Goal: Transaction & Acquisition: Obtain resource

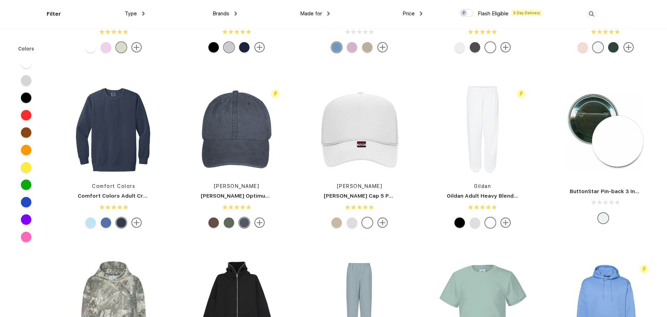
scroll to position [837, 0]
click at [600, 190] on link "ButtonStar Pin-back 3 Inch Round Button" at bounding box center [624, 191] width 109 height 6
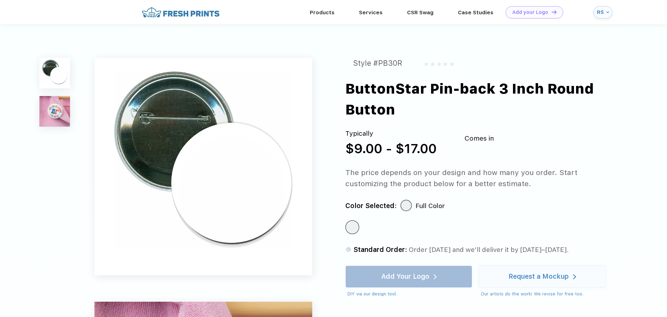
click at [193, 12] on img at bounding box center [181, 12] width 82 height 12
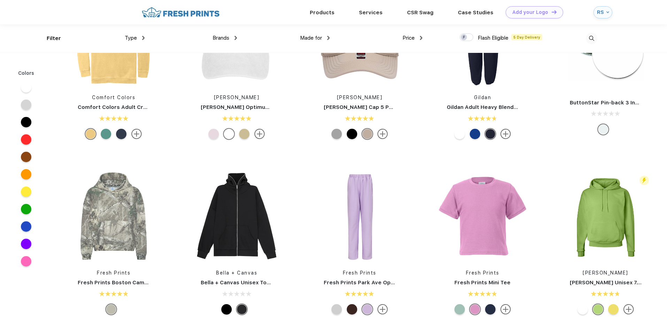
scroll to position [802, 0]
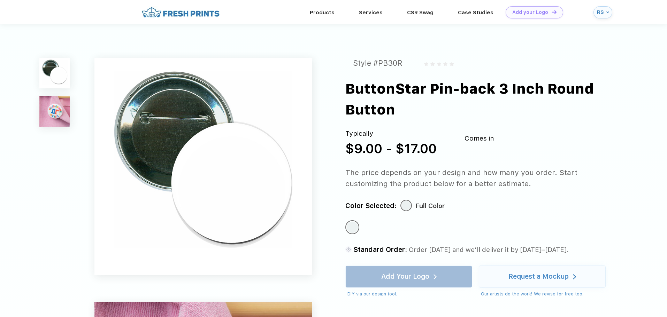
click at [491, 129] on div "Comes in" at bounding box center [479, 139] width 29 height 20
drag, startPoint x: 501, startPoint y: 118, endPoint x: 556, endPoint y: 118, distance: 55.1
click at [556, 129] on div "Typically $9.00 - $17.00 Comes in" at bounding box center [482, 144] width 274 height 30
click at [569, 266] on div "Request a Mockup" at bounding box center [542, 277] width 68 height 22
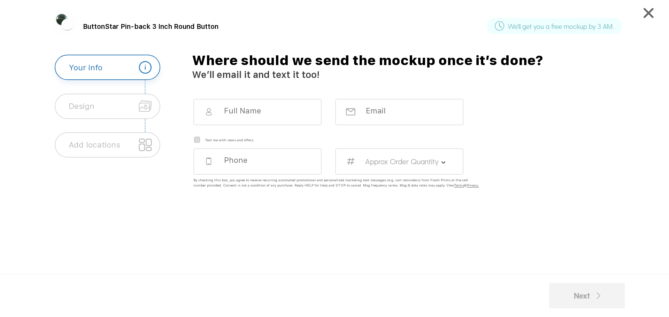
click at [235, 106] on input at bounding box center [262, 110] width 79 height 9
type input "[PERSON_NAME]"
type input "[EMAIL_ADDRESS][DOMAIN_NAME]"
type input "4178364845"
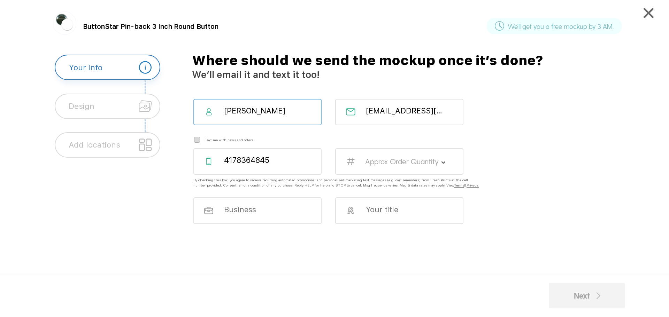
click at [396, 157] on label "Approx Order Quantity" at bounding box center [402, 161] width 74 height 9
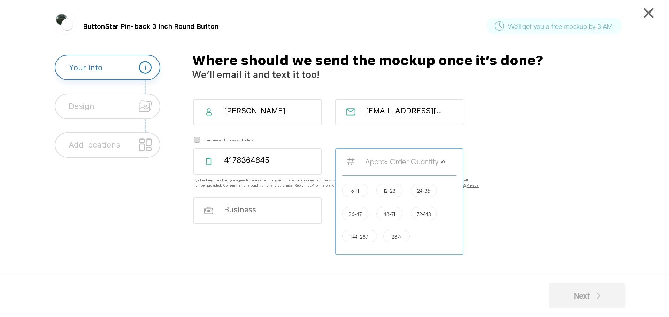
click at [357, 236] on label "144-287" at bounding box center [359, 236] width 17 height 5
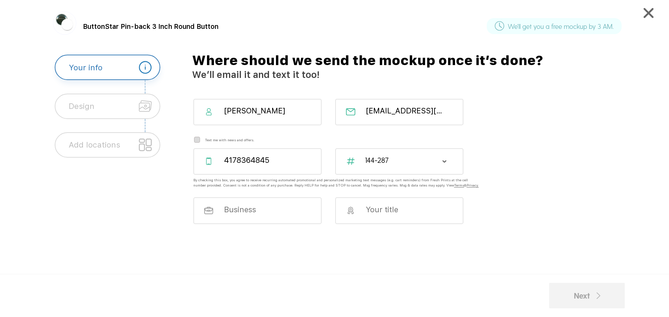
click at [258, 214] on input at bounding box center [262, 209] width 79 height 9
type input "[US_STATE] State Univeristy"
click at [383, 220] on div at bounding box center [399, 211] width 129 height 27
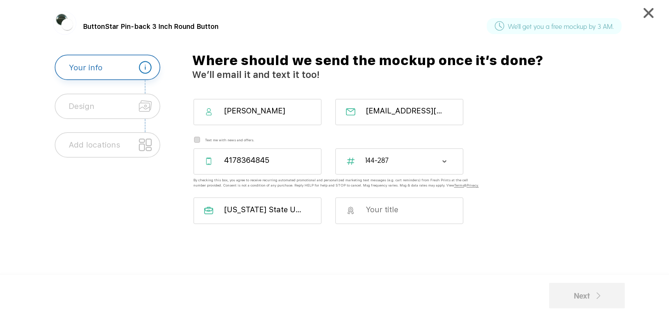
click at [379, 213] on input at bounding box center [404, 209] width 79 height 9
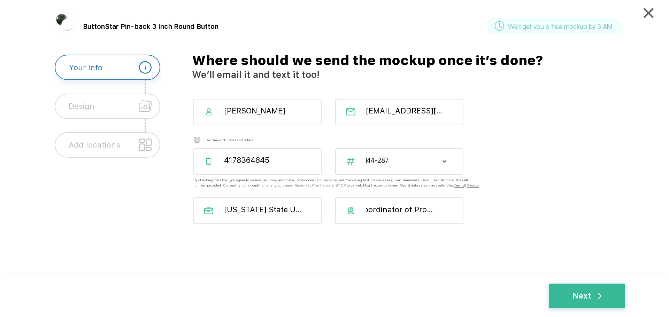
scroll to position [0, 12]
type input "Coordinator of Programs"
click at [589, 292] on div "Next" at bounding box center [587, 296] width 29 height 12
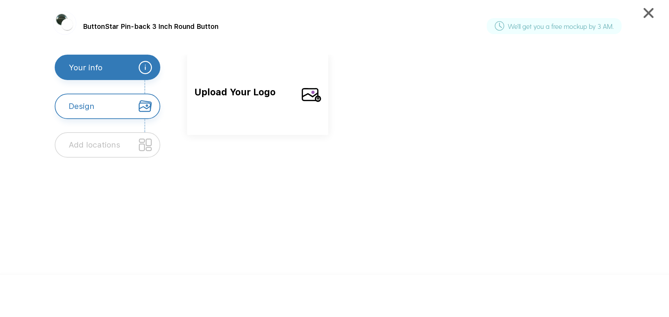
click at [279, 101] on span "Upload Your Logo" at bounding box center [244, 100] width 101 height 30
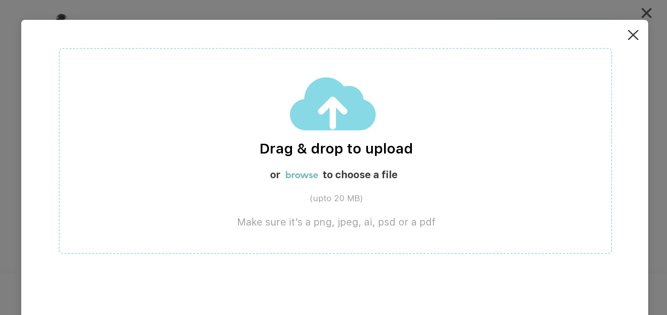
click at [311, 174] on label "browse" at bounding box center [301, 175] width 33 height 12
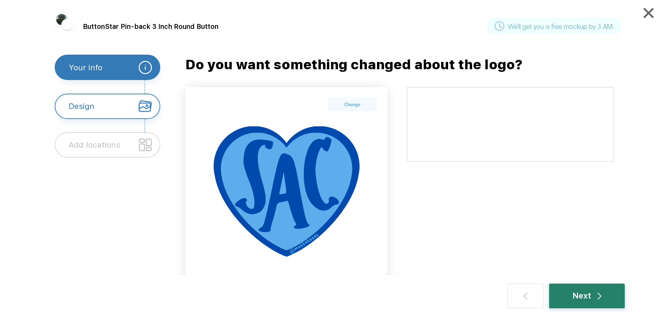
click at [576, 296] on div "Next" at bounding box center [587, 296] width 29 height 12
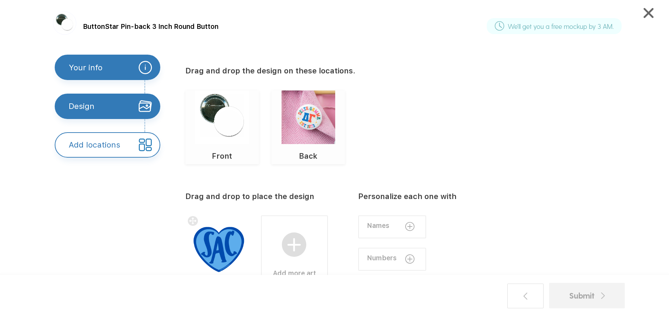
scroll to position [51, 0]
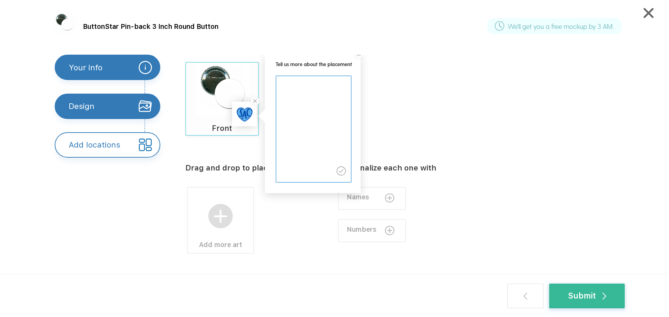
click at [461, 86] on div "Tell us more about the placement Front Back" at bounding box center [408, 99] width 446 height 74
click at [343, 173] on img at bounding box center [341, 171] width 9 height 9
drag, startPoint x: 472, startPoint y: 116, endPoint x: 468, endPoint y: 110, distance: 6.7
click at [472, 115] on div "Tell us more about the placement Front Back" at bounding box center [408, 99] width 446 height 74
click at [357, 51] on div "ButtonStar Pin-back 3 Inch Round Button We'll get you a free mockup by 3 AM. Yo…" at bounding box center [334, 156] width 622 height 296
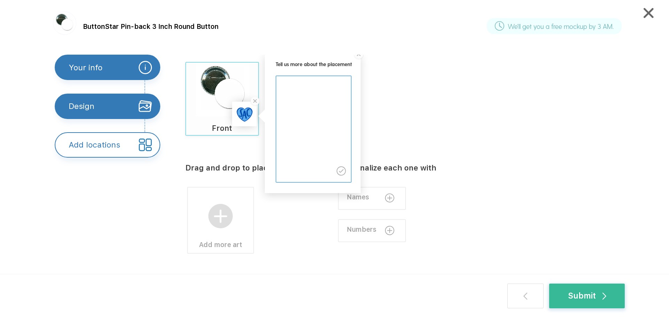
click at [359, 58] on img at bounding box center [359, 55] width 12 height 12
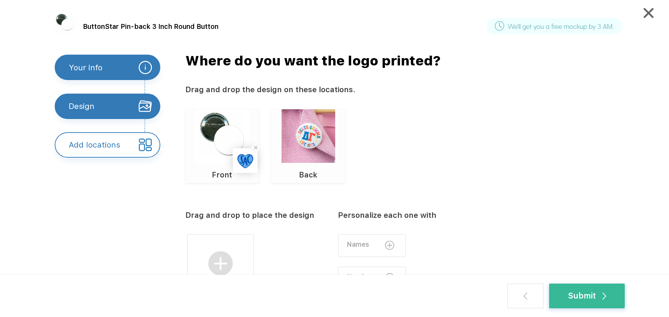
scroll to position [0, 0]
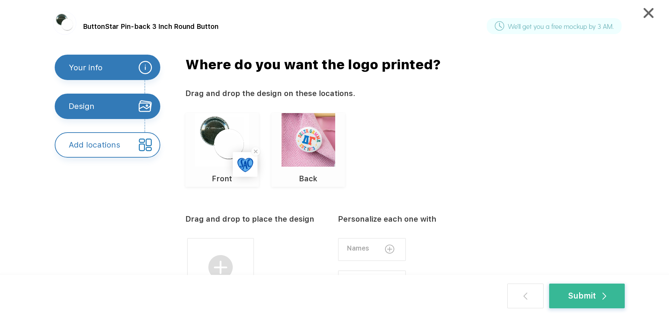
click at [317, 140] on img at bounding box center [309, 140] width 54 height 54
click at [452, 139] on div "Front Back" at bounding box center [408, 150] width 446 height 74
click at [575, 294] on div "Submit" at bounding box center [587, 296] width 38 height 12
